Goal: Navigation & Orientation: Find specific page/section

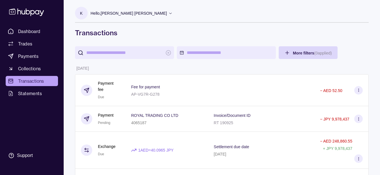
click at [126, 16] on p "Hello, [PERSON_NAME] [PERSON_NAME]" at bounding box center [128, 13] width 76 height 6
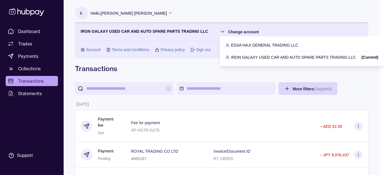
click at [250, 57] on p "IRON GALAXY USED CAR AND AUTO SPARE PARTS TRADING LLC" at bounding box center [293, 57] width 125 height 6
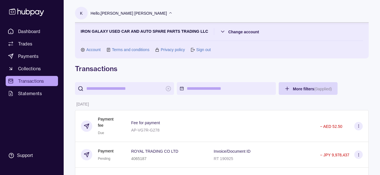
click at [138, 10] on p "Hello, [PERSON_NAME] [PERSON_NAME]" at bounding box center [128, 13] width 76 height 6
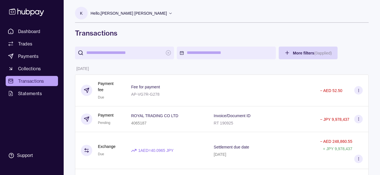
click at [138, 13] on p "Hello, [PERSON_NAME] [PERSON_NAME]" at bounding box center [128, 13] width 76 height 6
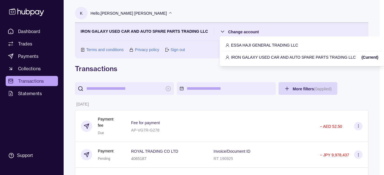
click at [253, 56] on p "IRON GALAXY USED CAR AND AUTO SPARE PARTS TRADING LLC" at bounding box center [293, 57] width 125 height 6
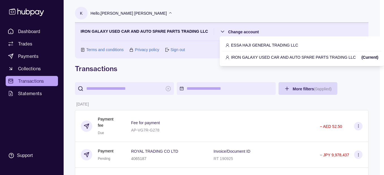
click at [245, 45] on p "ESSA HAJI GENERAL TRADING LLC" at bounding box center [264, 45] width 67 height 6
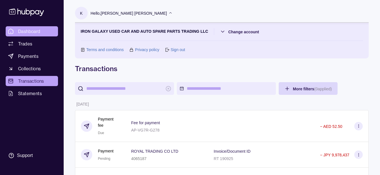
click at [44, 27] on link "Dashboard" at bounding box center [32, 31] width 52 height 10
